Goal: Task Accomplishment & Management: Complete application form

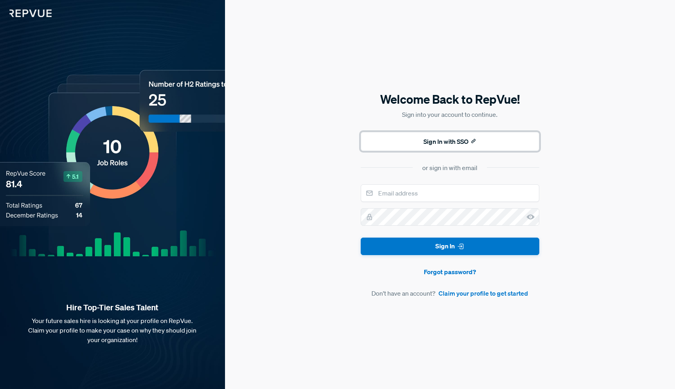
click at [447, 143] on button "Sign In with SSO" at bounding box center [450, 141] width 179 height 19
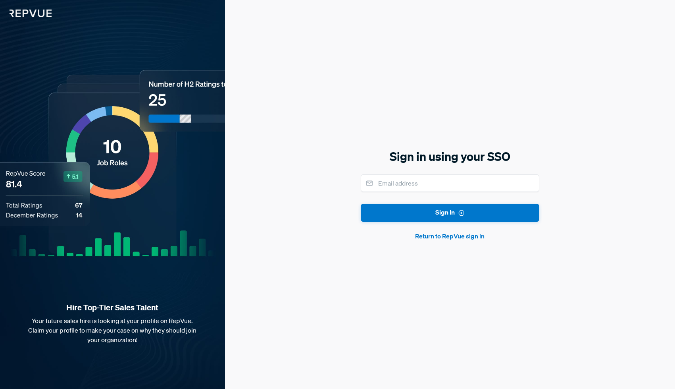
click at [447, 240] on button "Return to RepVue sign in" at bounding box center [450, 236] width 179 height 10
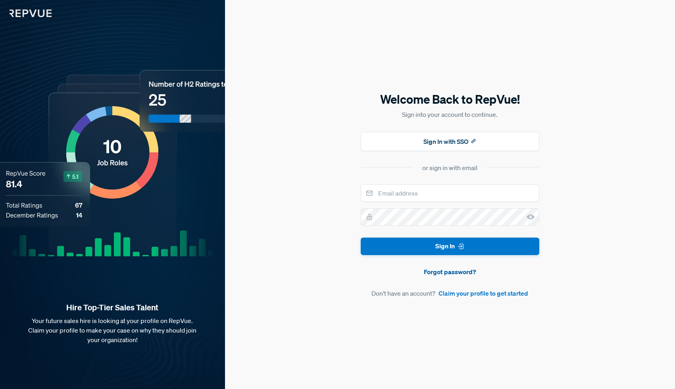
click at [449, 270] on link "Forgot password?" at bounding box center [450, 272] width 179 height 10
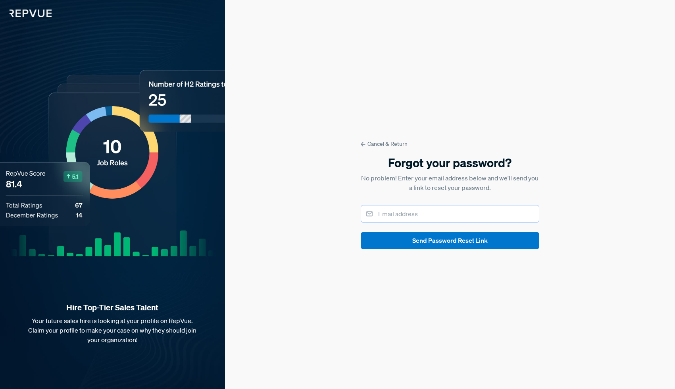
click at [408, 214] on input "email" at bounding box center [450, 213] width 179 height 17
type input "[PERSON_NAME][EMAIL_ADDRESS][DOMAIN_NAME]"
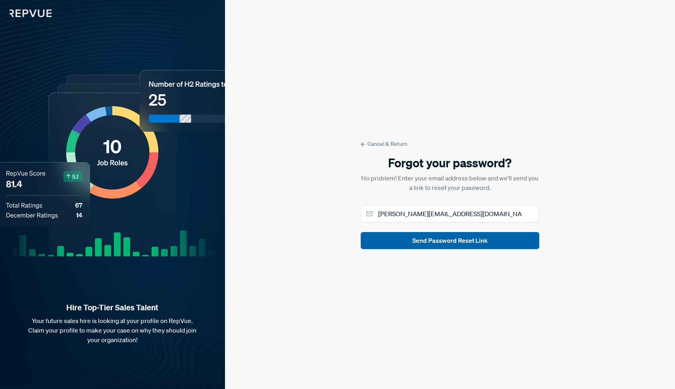
click at [410, 239] on button "Send Password Reset Link" at bounding box center [450, 240] width 179 height 17
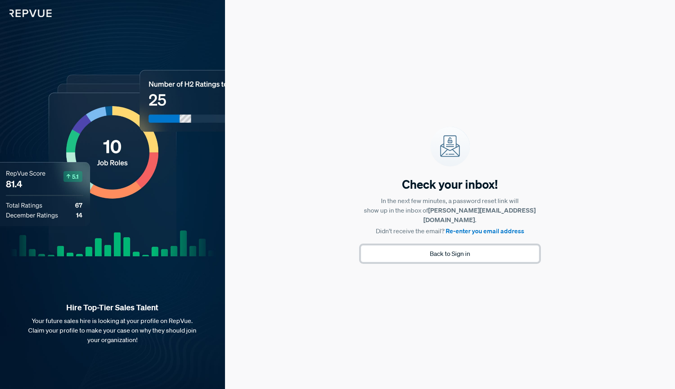
click at [415, 253] on button "Back to Sign in" at bounding box center [450, 253] width 179 height 17
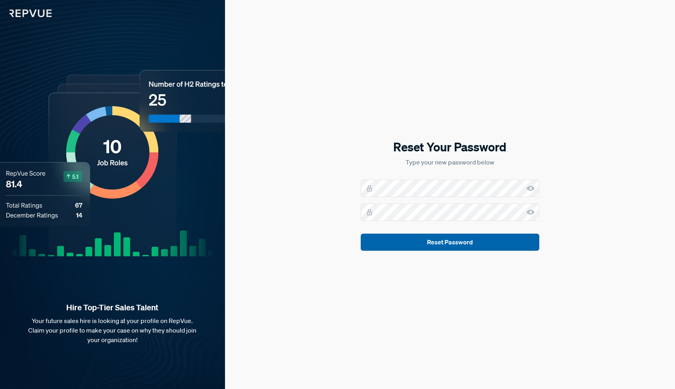
click at [402, 241] on button "Reset Password" at bounding box center [450, 241] width 179 height 17
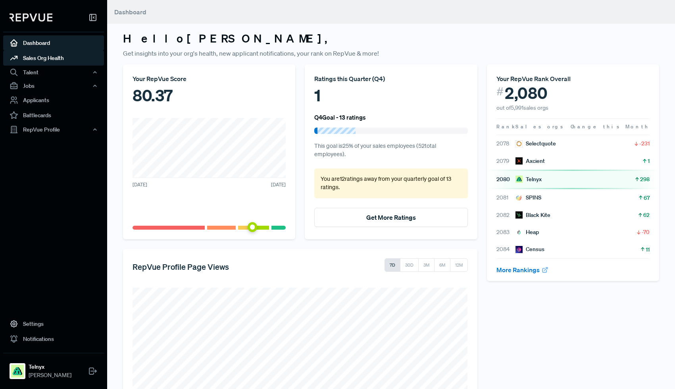
click at [79, 60] on link "Sales Org Health" at bounding box center [53, 57] width 101 height 15
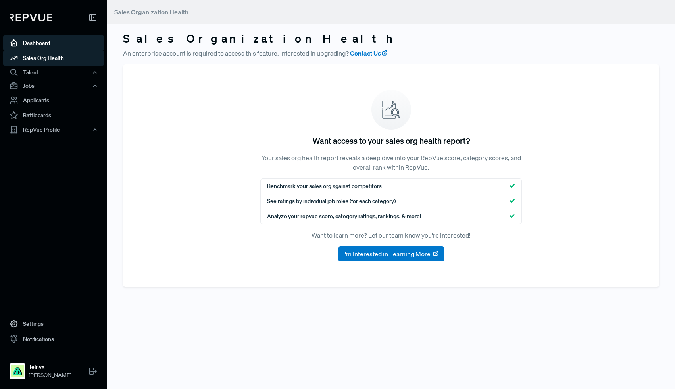
click at [69, 46] on link "Dashboard" at bounding box center [53, 42] width 101 height 15
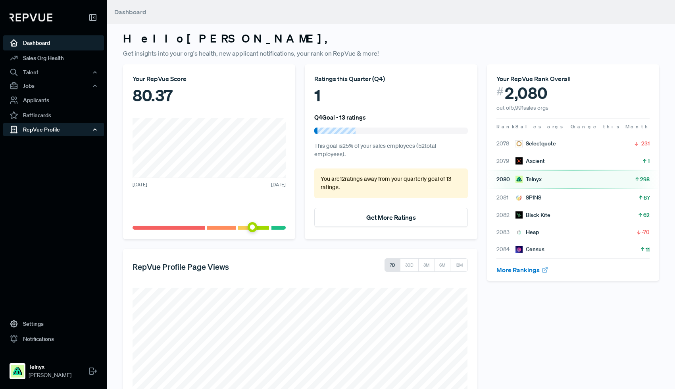
click at [80, 128] on div "RepVue Profile" at bounding box center [53, 129] width 101 height 13
click at [59, 158] on link "Reviews" at bounding box center [64, 157] width 101 height 13
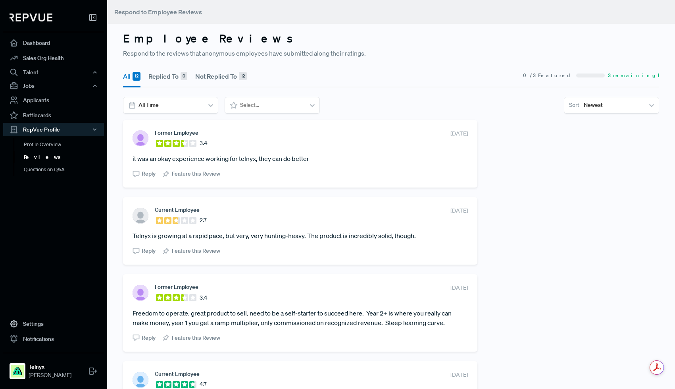
click at [291, 160] on article "it was an okay experience working for telnyx, they can do better" at bounding box center [300, 159] width 335 height 10
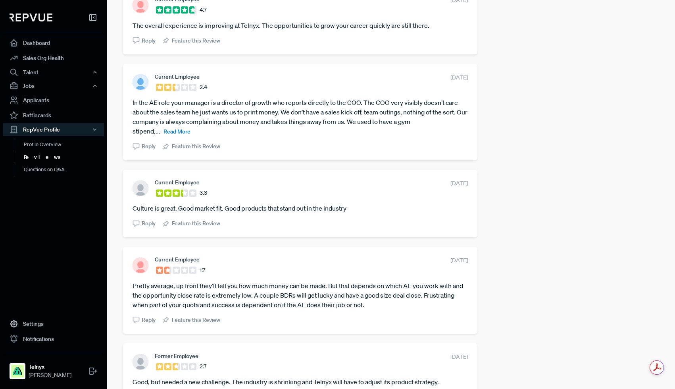
scroll to position [472, 0]
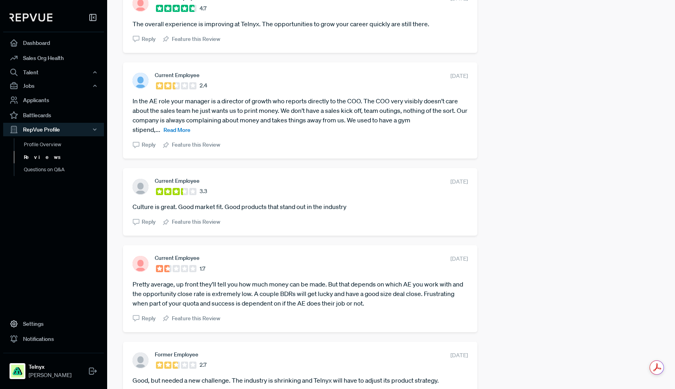
click at [185, 129] on span "Read More" at bounding box center [177, 129] width 27 height 7
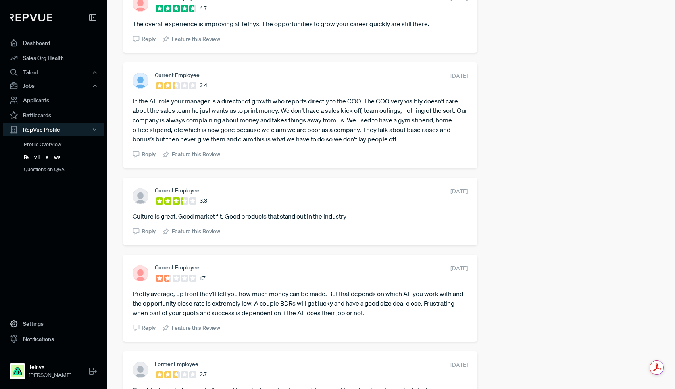
click at [223, 128] on article "In the AE role your manager is a director of growth who reports directly to the…" at bounding box center [300, 120] width 335 height 48
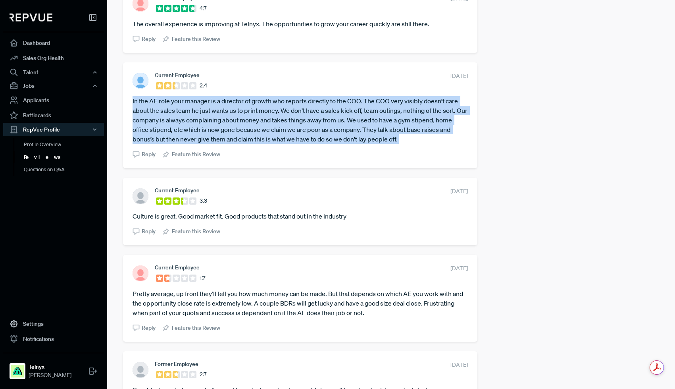
click at [223, 128] on article "In the AE role your manager is a director of growth who reports directly to the…" at bounding box center [300, 120] width 335 height 48
click at [237, 127] on article "In the AE role your manager is a director of growth who reports directly to the…" at bounding box center [300, 120] width 335 height 48
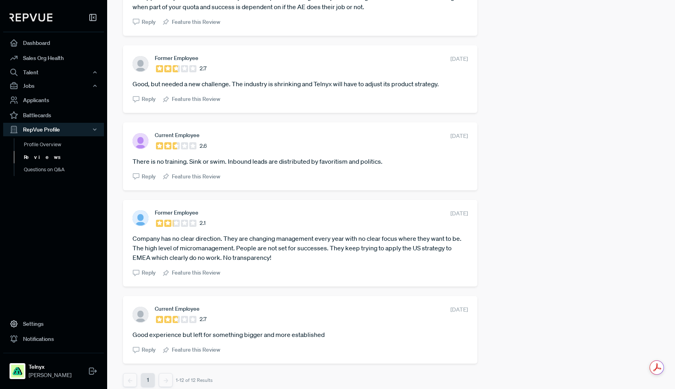
scroll to position [785, 0]
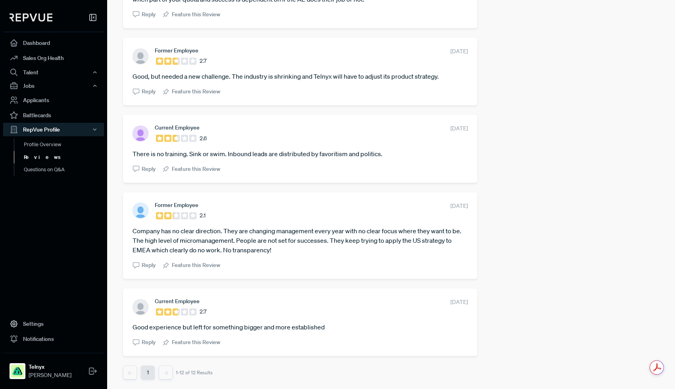
click at [310, 237] on article "Company has no clear direction. They are changing management every year with no…" at bounding box center [300, 240] width 335 height 29
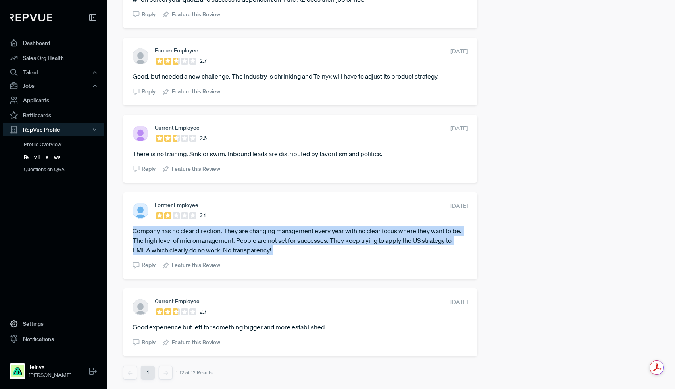
click at [310, 237] on article "Company has no clear direction. They are changing management every year with no…" at bounding box center [300, 240] width 335 height 29
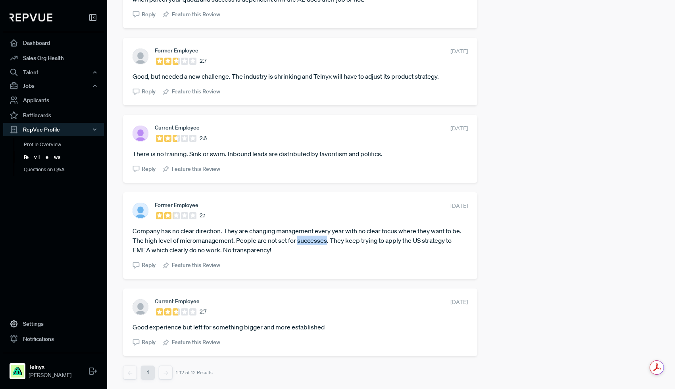
click at [310, 237] on article "Company has no clear direction. They are changing management every year with no…" at bounding box center [300, 240] width 335 height 29
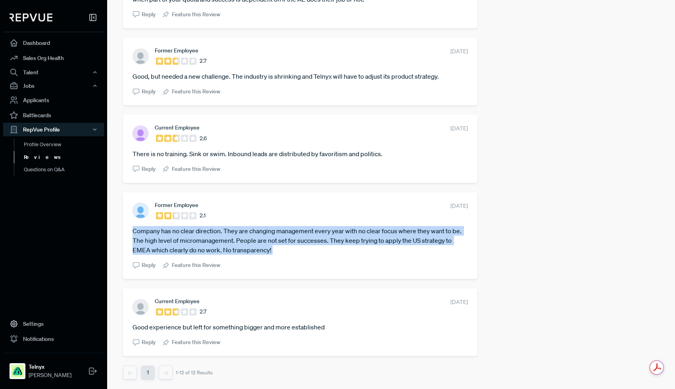
click at [310, 237] on article "Company has no clear direction. They are changing management every year with no…" at bounding box center [300, 240] width 335 height 29
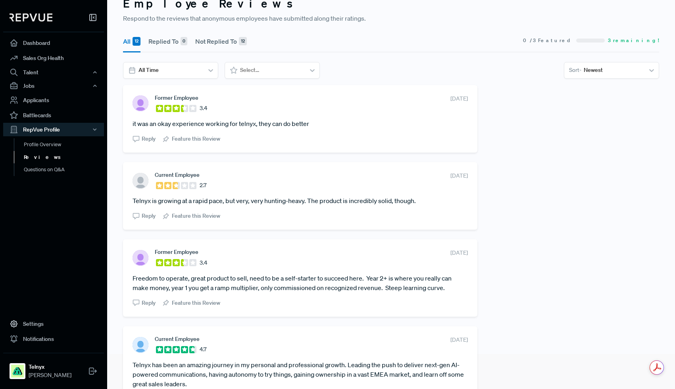
scroll to position [0, 0]
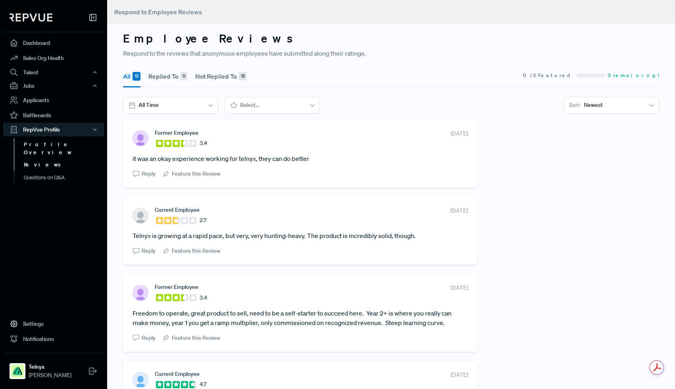
click at [60, 142] on link "Profile Overview" at bounding box center [64, 148] width 101 height 20
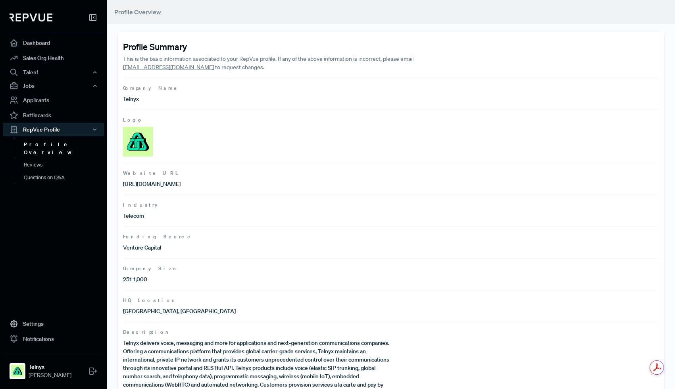
scroll to position [24, 0]
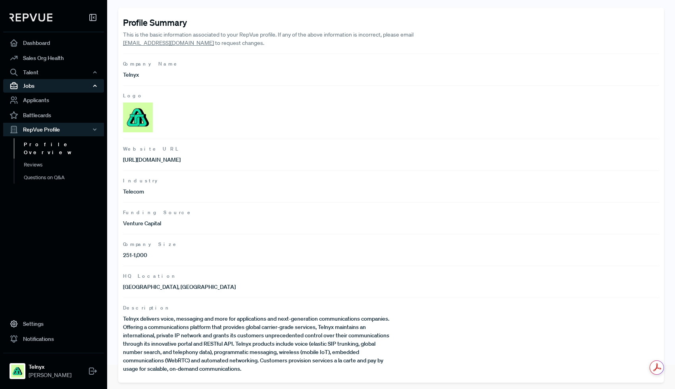
click at [46, 85] on div "Jobs" at bounding box center [53, 85] width 101 height 13
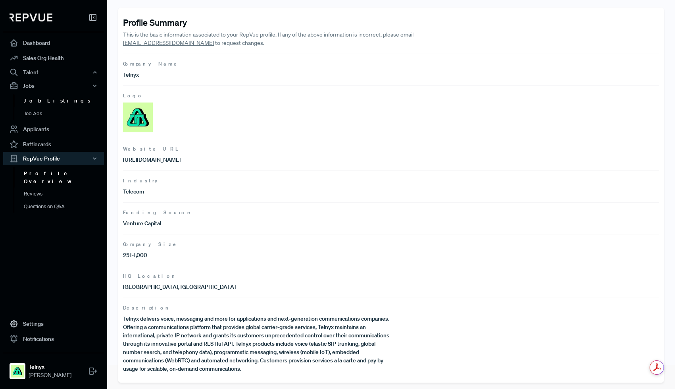
click at [48, 99] on link "Job Listings" at bounding box center [64, 100] width 101 height 13
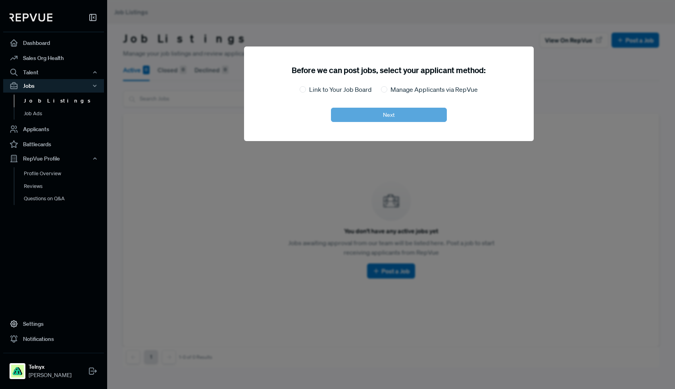
click at [330, 94] on label "Link to Your Job Board" at bounding box center [340, 90] width 62 height 10
click at [306, 92] on input "Link to Your Job Board" at bounding box center [303, 89] width 6 height 6
radio input "true"
click at [350, 114] on button "Next" at bounding box center [389, 115] width 116 height 14
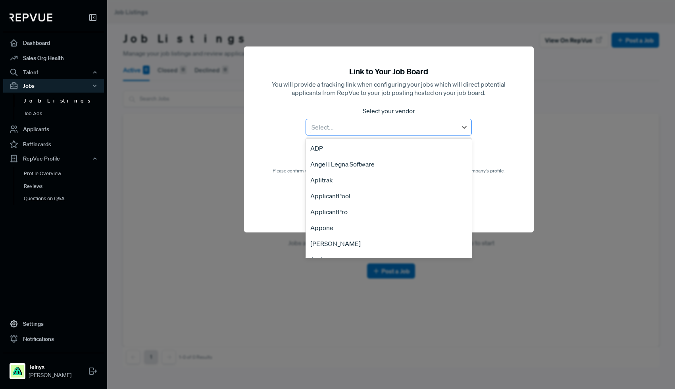
click at [354, 129] on div at bounding box center [381, 126] width 143 height 11
click at [358, 207] on div "Greenhouse" at bounding box center [389, 204] width 166 height 16
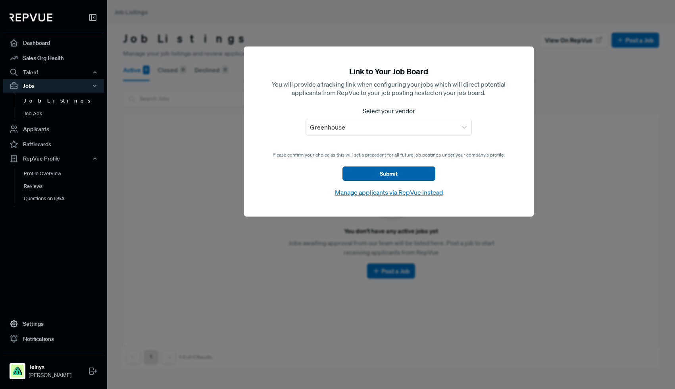
click at [366, 172] on button "Submit" at bounding box center [389, 173] width 93 height 14
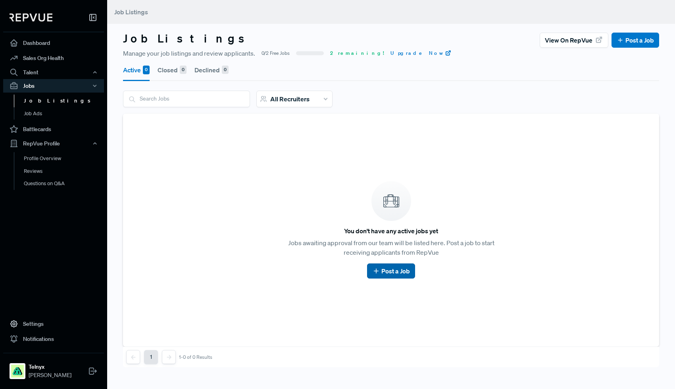
click at [385, 265] on button "Post a Job" at bounding box center [391, 270] width 48 height 15
click at [62, 59] on link "Sales Org Health" at bounding box center [53, 57] width 101 height 15
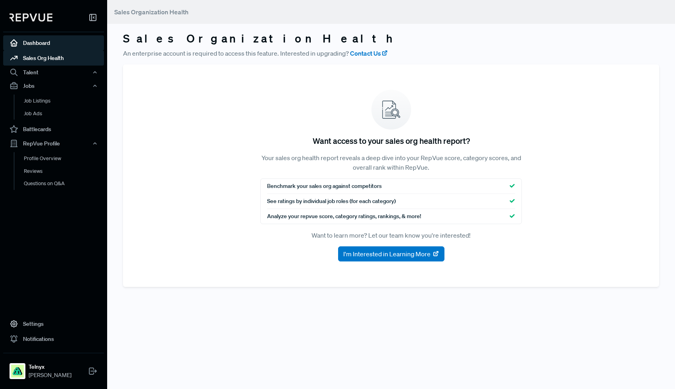
click at [33, 46] on link "Dashboard" at bounding box center [53, 42] width 101 height 15
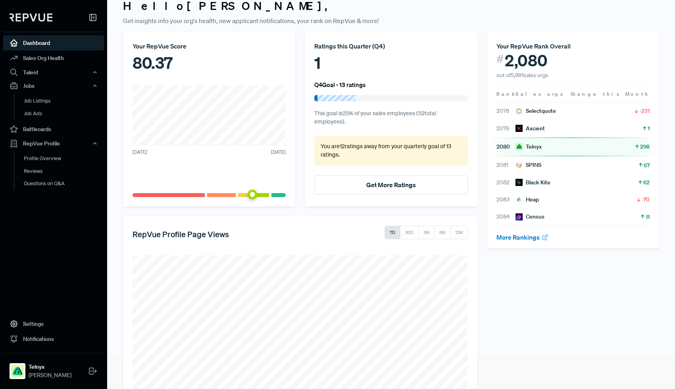
scroll to position [57, 0]
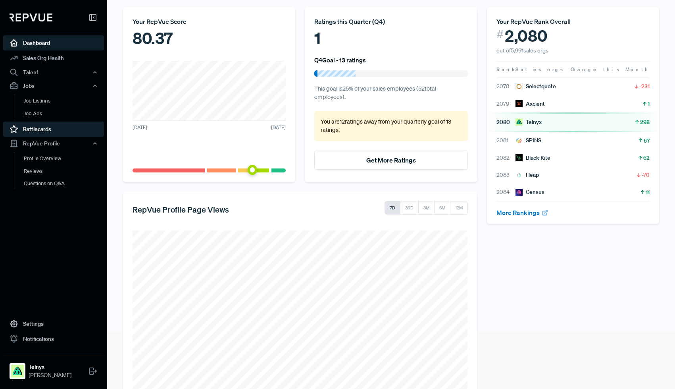
click at [46, 129] on link "Battlecards" at bounding box center [53, 128] width 101 height 15
